Goal: Find contact information: Find contact information

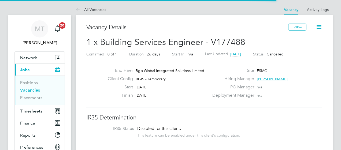
scroll to position [16, 38]
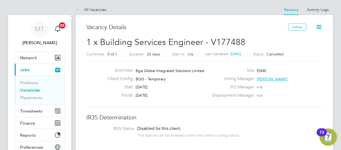
click at [263, 79] on span "[PERSON_NAME]" at bounding box center [272, 79] width 31 height 5
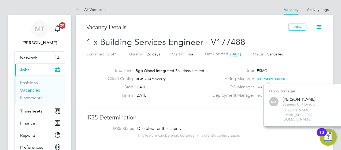
click at [292, 111] on span "matthew.kimber@bgis.com" at bounding box center [311, 115] width 56 height 14
drag, startPoint x: 292, startPoint y: 111, endPoint x: 208, endPoint y: 111, distance: 83.6
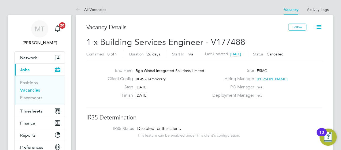
click at [268, 78] on span "Matthew Kimber" at bounding box center [272, 79] width 31 height 5
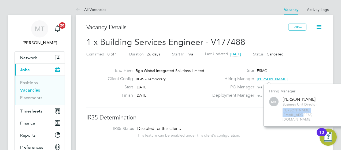
drag, startPoint x: 277, startPoint y: 110, endPoint x: 327, endPoint y: 112, distance: 49.9
click at [327, 112] on div "MK Matthew Kimber Business Unit Director matthew.kimber@bgis.com" at bounding box center [304, 109] width 70 height 26
drag, startPoint x: 327, startPoint y: 112, endPoint x: 315, endPoint y: 112, distance: 11.3
copy span "matthew.kimber@bgis.com"
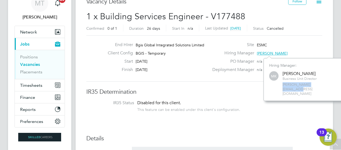
scroll to position [0, 0]
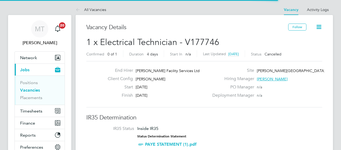
scroll to position [16, 38]
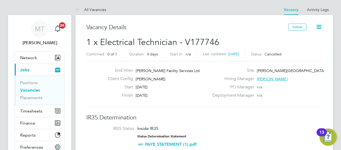
click at [272, 80] on span "[PERSON_NAME]" at bounding box center [272, 79] width 31 height 5
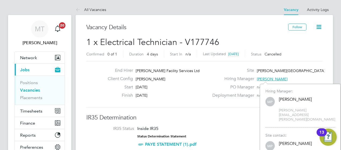
scroll to position [69, 80]
